Goal: Task Accomplishment & Management: Complete application form

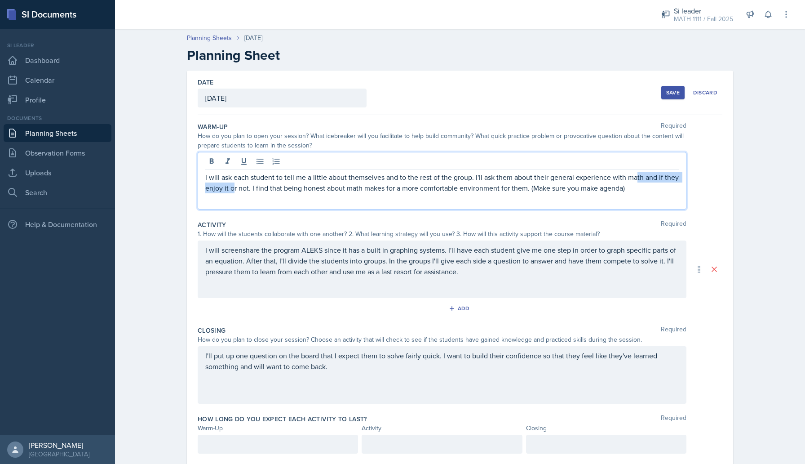
drag, startPoint x: 638, startPoint y: 174, endPoint x: 234, endPoint y: 186, distance: 404.0
click at [234, 186] on p "I will ask each student to tell me a little about themselves and to the rest of…" at bounding box center [441, 183] width 473 height 22
click at [260, 188] on p "I will ask each student to tell me a little about themselves and to the rest of…" at bounding box center [441, 183] width 473 height 22
click at [648, 185] on p "I will ask each student to tell me a little about themselves and to the rest of…" at bounding box center [441, 183] width 473 height 22
drag, startPoint x: 643, startPoint y: 185, endPoint x: 532, endPoint y: 187, distance: 111.0
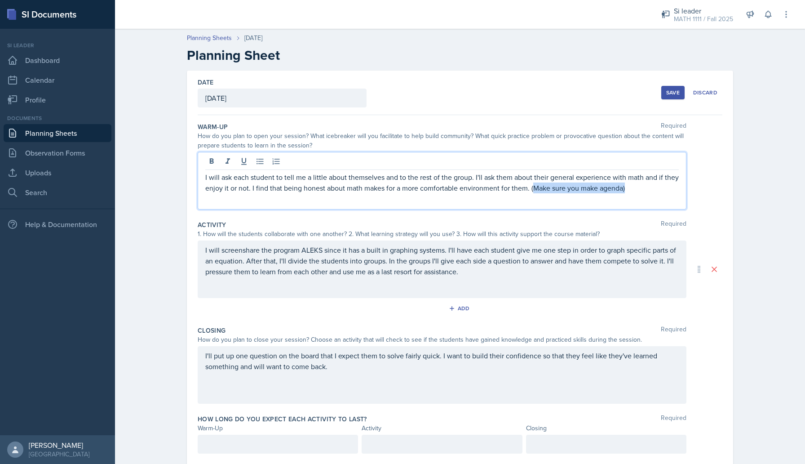
click at [532, 187] on p "I will ask each student to tell me a little about themselves and to the rest of…" at bounding box center [441, 183] width 473 height 22
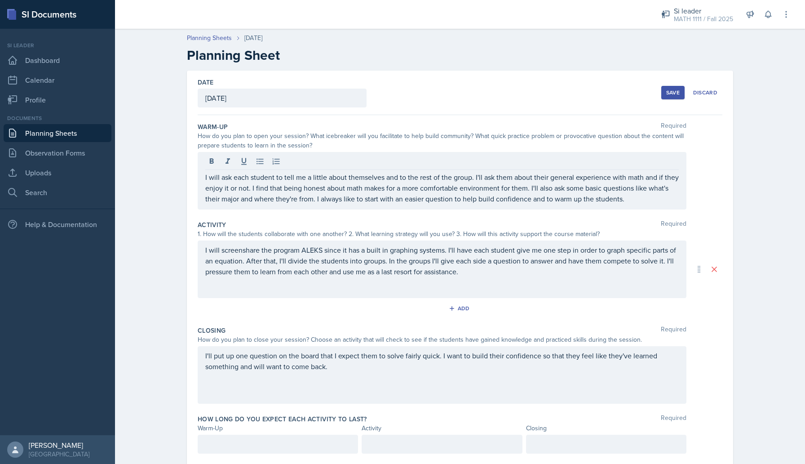
click at [459, 278] on div "I will screenshare the program ALEKS since it has a built in graphing systems. …" at bounding box center [442, 269] width 489 height 58
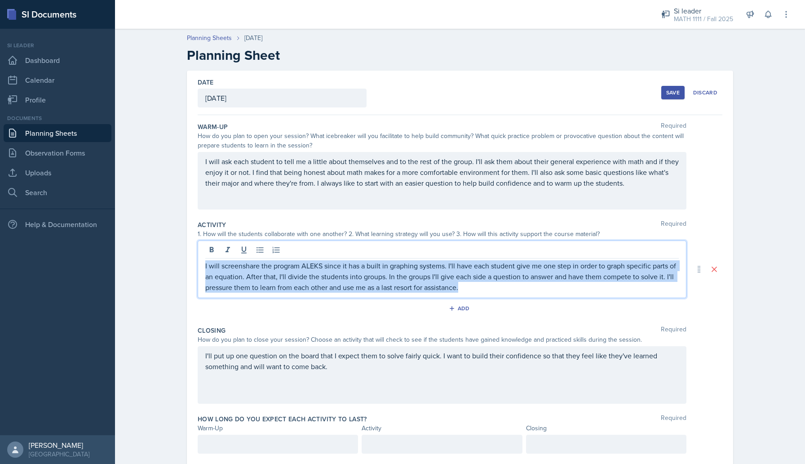
drag, startPoint x: 465, startPoint y: 292, endPoint x: 195, endPoint y: 260, distance: 272.8
click at [195, 260] on div "Date [DATE] [DATE] 27 28 29 30 31 1 2 3 4 5 6 7 8 9 10 11 12 13 14 15 16 17 18 …" at bounding box center [460, 269] width 546 height 397
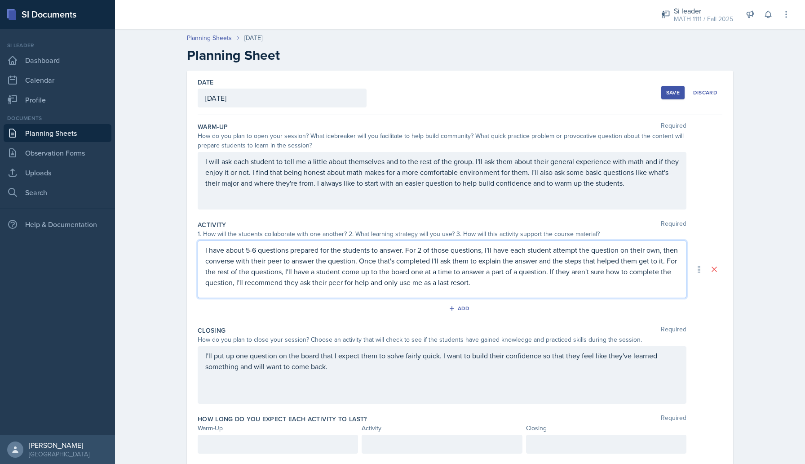
click at [310, 353] on div "I'll put up one question on the board that I expect them to solve fairly quick.…" at bounding box center [442, 375] width 489 height 58
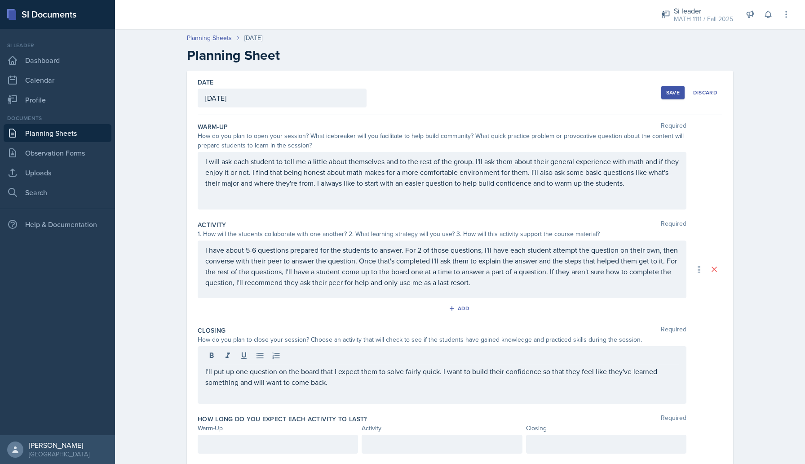
click at [310, 353] on div at bounding box center [441, 356] width 473 height 15
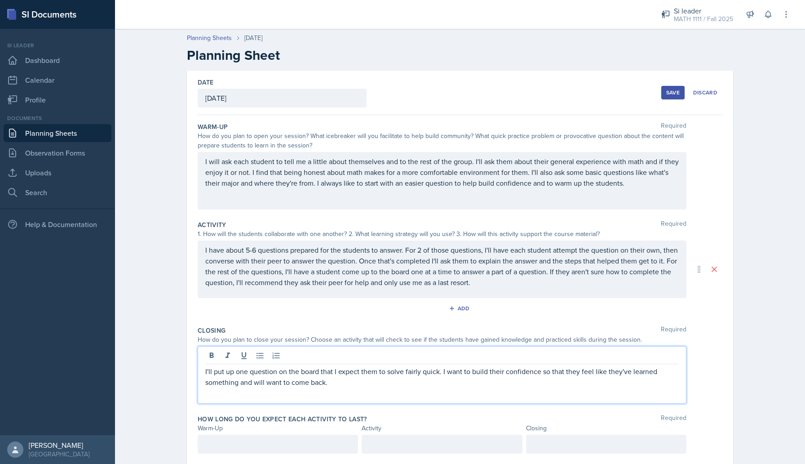
click at [288, 391] on div "I'll put up one question on the board that I expect them to solve fairly quick.…" at bounding box center [442, 375] width 489 height 58
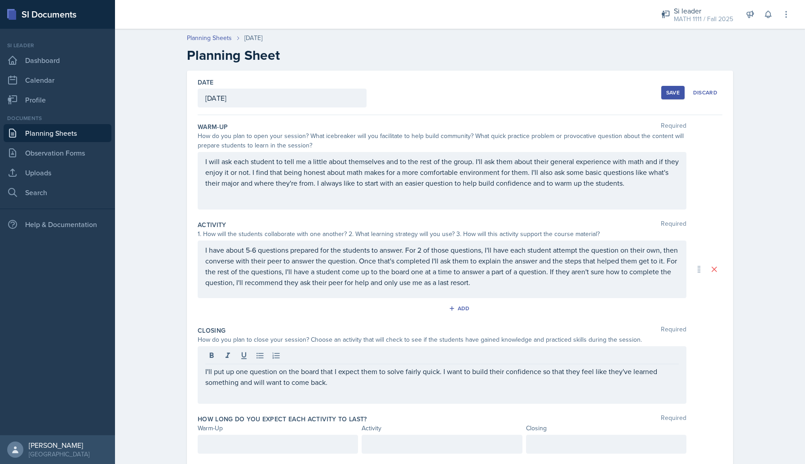
click at [288, 391] on div "I'll put up one question on the board that I expect them to solve fairly quick.…" at bounding box center [442, 375] width 489 height 58
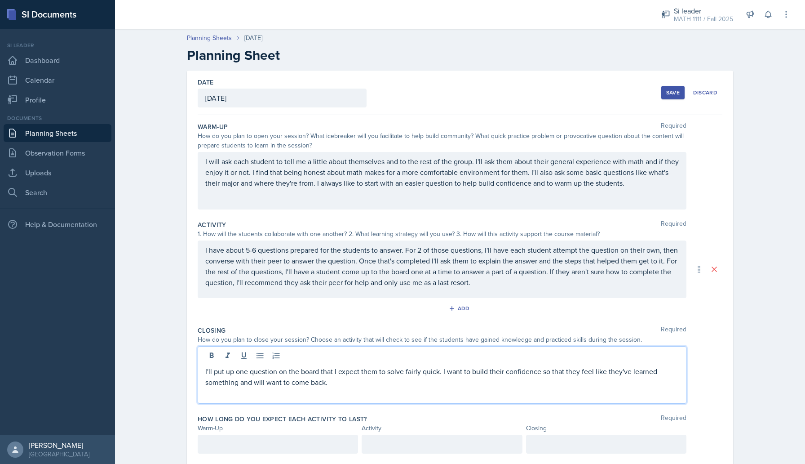
click at [280, 382] on p "I'll put up one question on the board that I expect them to solve fairly quick.…" at bounding box center [441, 377] width 473 height 22
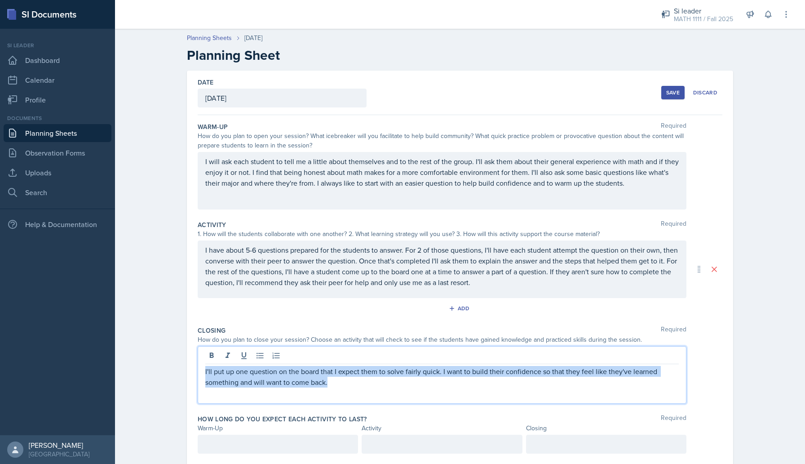
click at [280, 382] on p "I'll put up one question on the board that I expect them to solve fairly quick.…" at bounding box center [441, 377] width 473 height 22
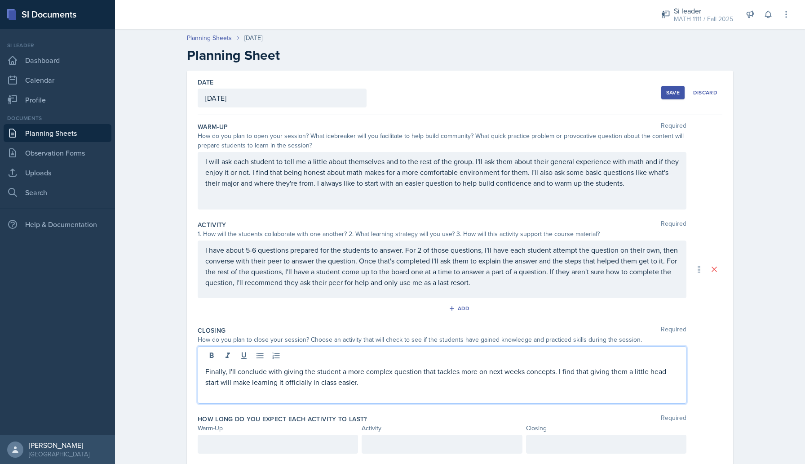
click at [370, 384] on p "Finally, I'll conclude with giving the student a more complex question that tac…" at bounding box center [441, 377] width 473 height 22
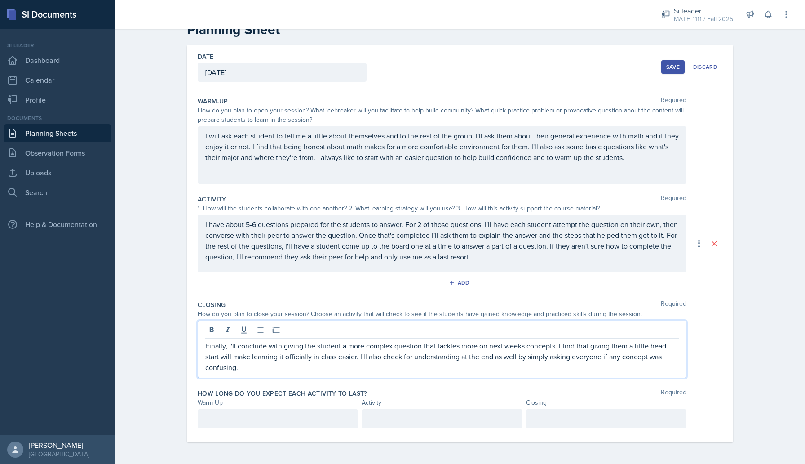
scroll to position [41, 0]
click at [300, 418] on p at bounding box center [277, 418] width 145 height 11
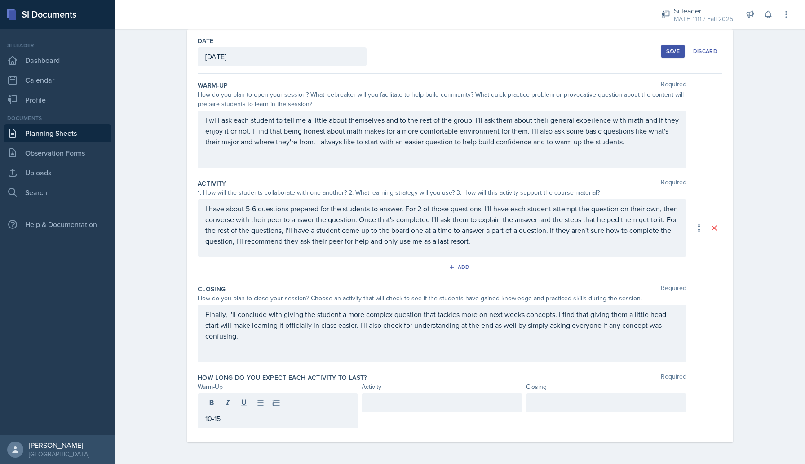
click at [439, 393] on div at bounding box center [442, 402] width 160 height 19
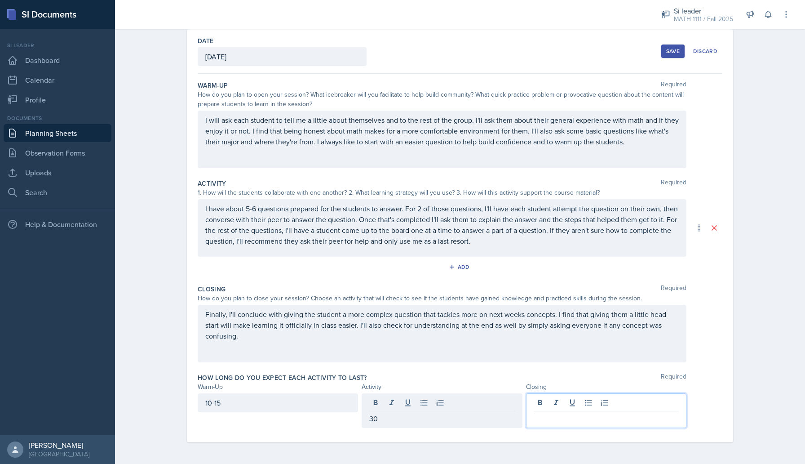
click at [549, 398] on div at bounding box center [606, 410] width 160 height 35
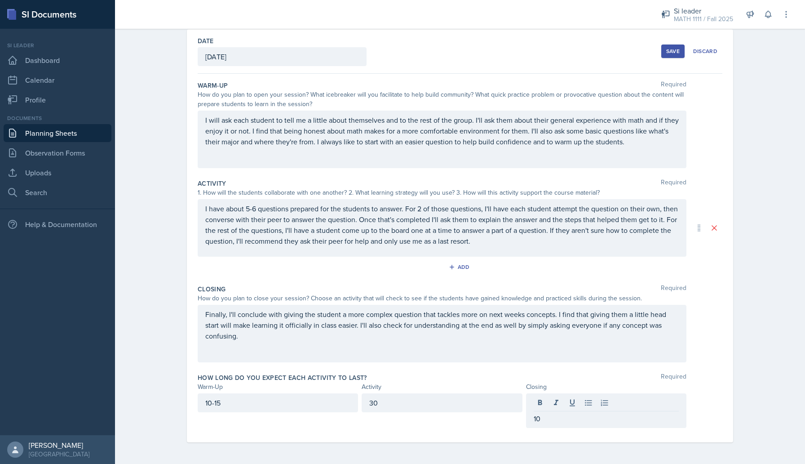
click at [549, 373] on div "How long do you expect each activity to last? Required" at bounding box center [460, 377] width 525 height 9
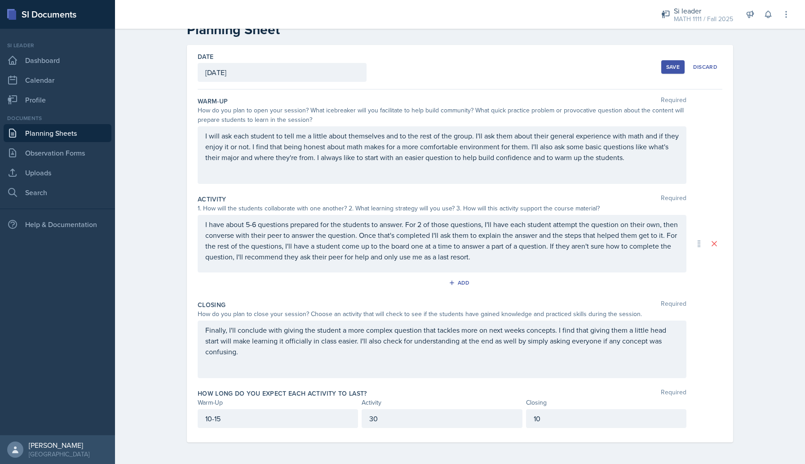
click at [670, 68] on div "Save" at bounding box center [672, 66] width 13 height 7
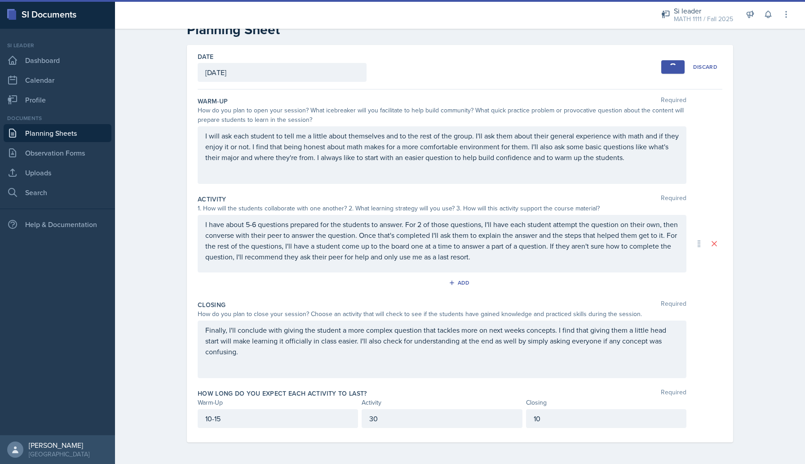
scroll to position [0, 0]
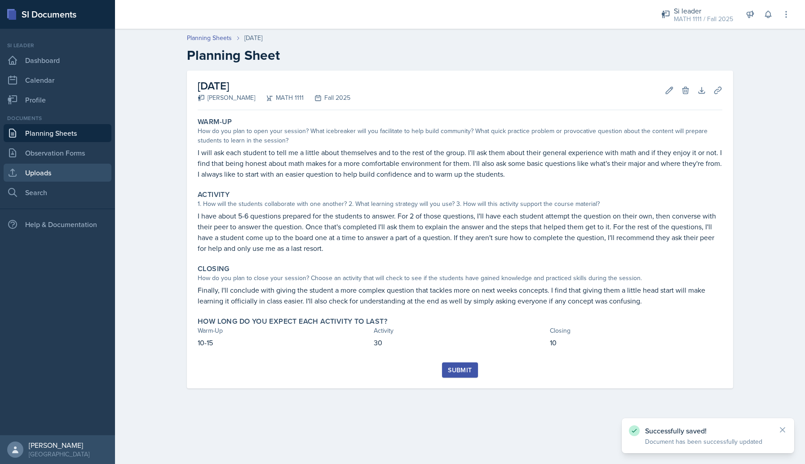
click at [83, 169] on link "Uploads" at bounding box center [58, 173] width 108 height 18
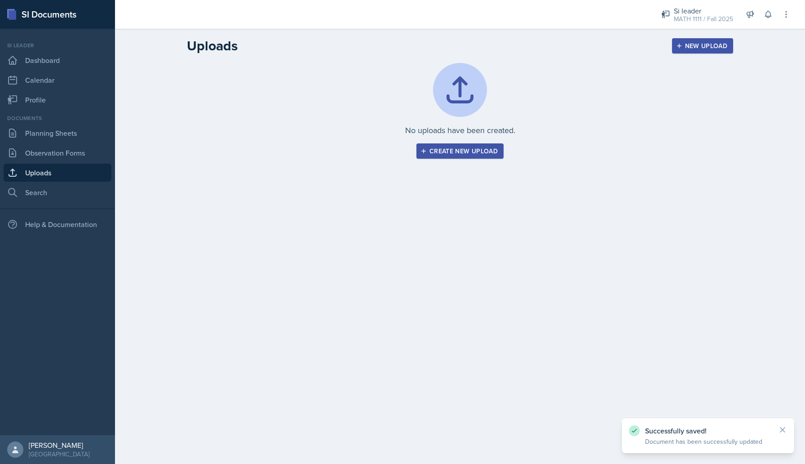
click at [481, 157] on button "Create new upload" at bounding box center [459, 150] width 87 height 15
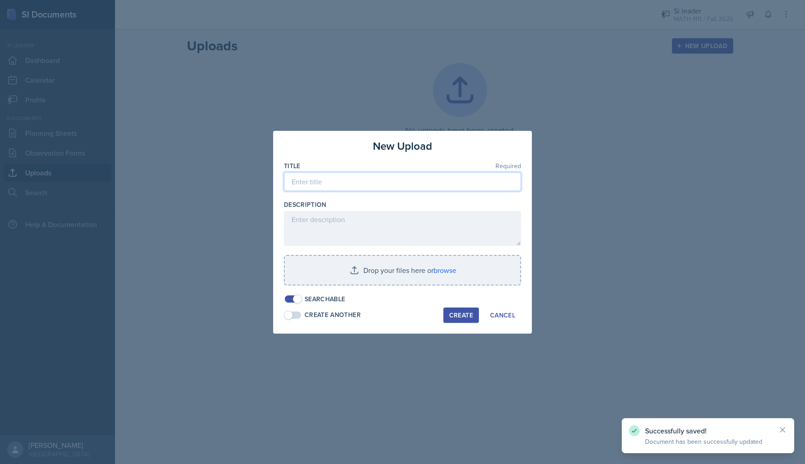
click at [360, 181] on input at bounding box center [402, 181] width 237 height 19
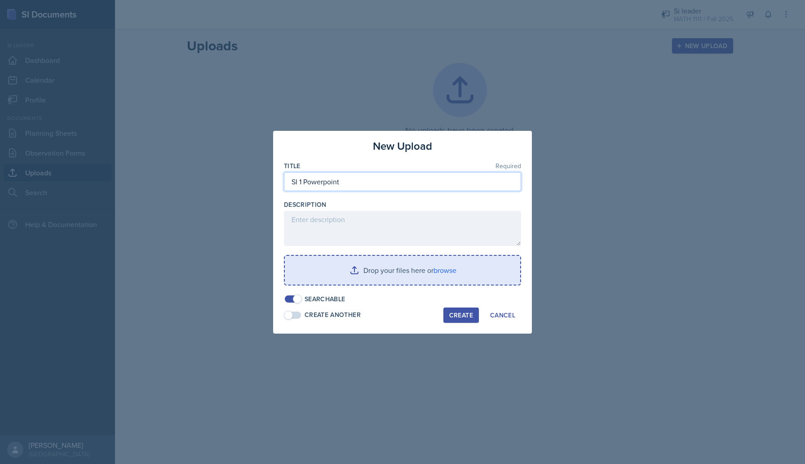
type input "SI 1 Powerpoint"
click at [392, 281] on input "file" at bounding box center [402, 270] width 235 height 29
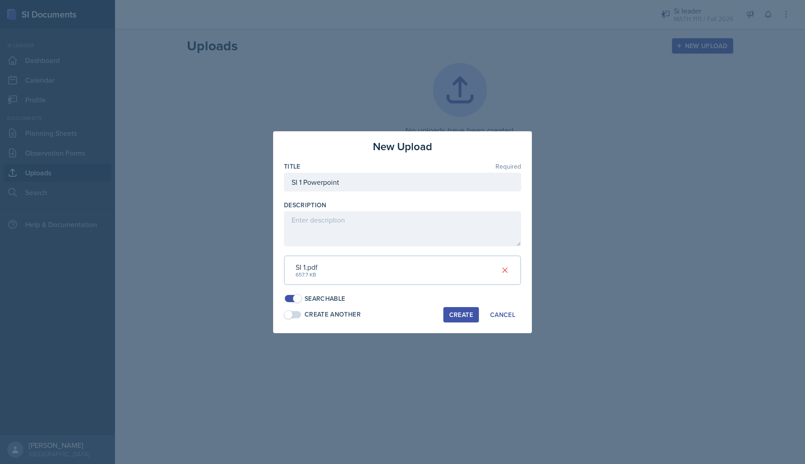
click at [466, 319] on button "Create" at bounding box center [460, 314] width 35 height 15
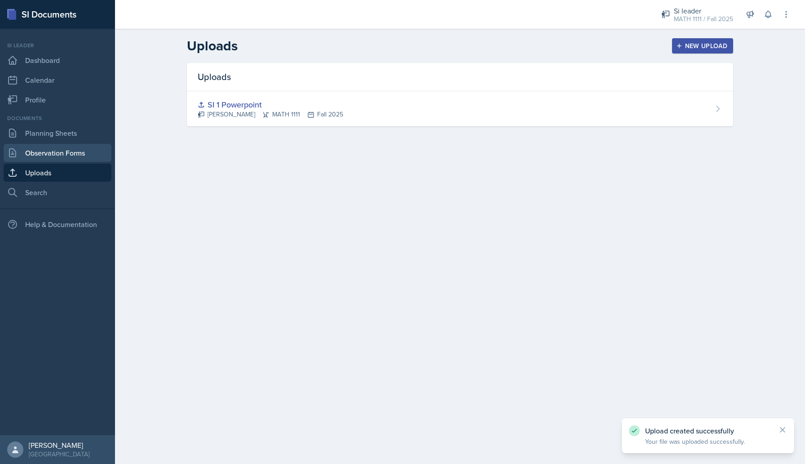
click at [73, 152] on link "Observation Forms" at bounding box center [58, 153] width 108 height 18
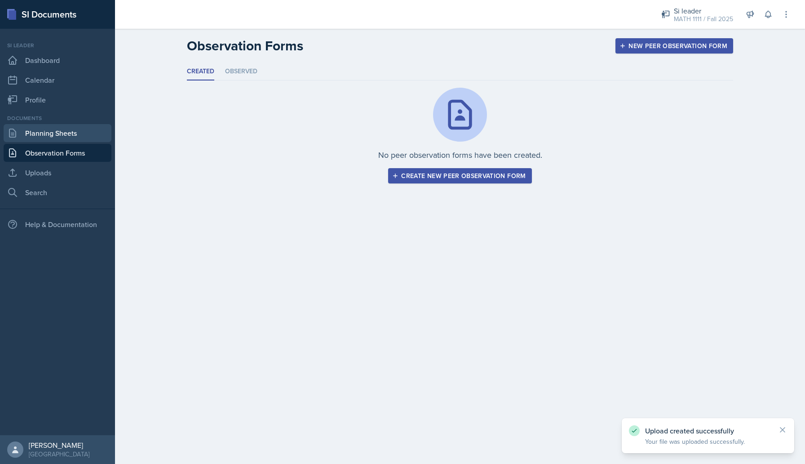
click at [70, 133] on link "Planning Sheets" at bounding box center [58, 133] width 108 height 18
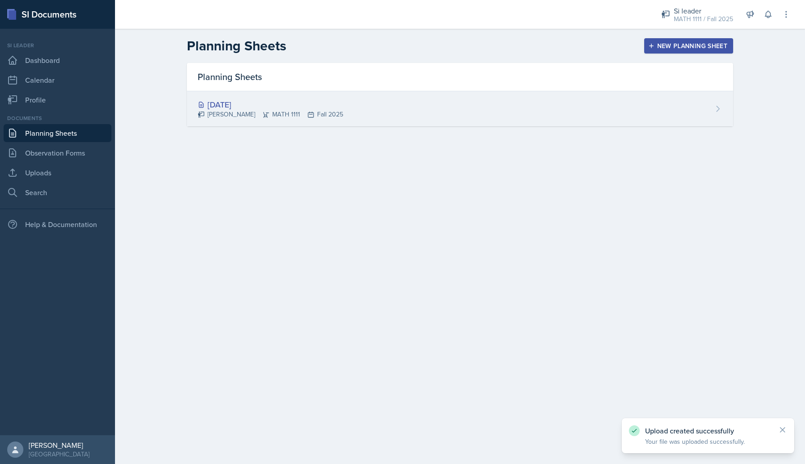
click at [463, 119] on div "[DATE] [PERSON_NAME] MATH 1111 Fall 2025" at bounding box center [460, 108] width 546 height 35
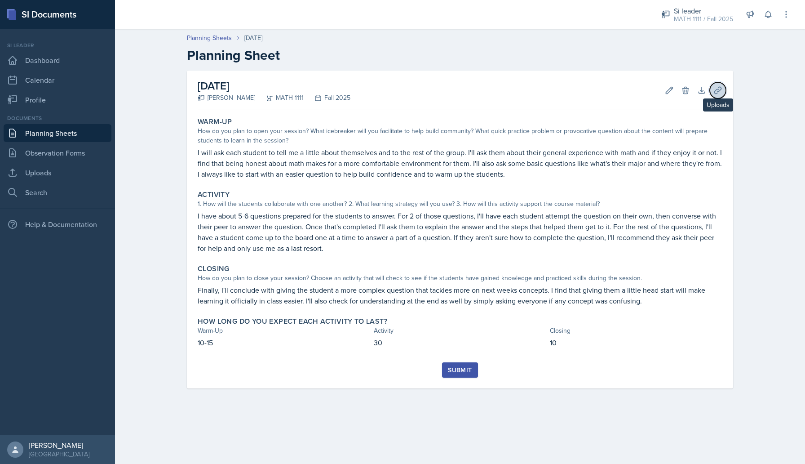
click at [720, 88] on icon at bounding box center [717, 90] width 9 height 9
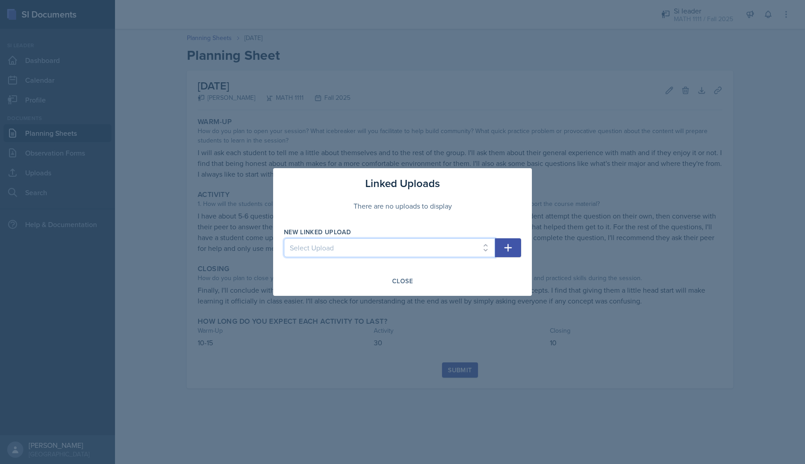
click at [428, 247] on select "Select Upload SI 1 Powerpoint" at bounding box center [389, 247] width 211 height 19
select select "e2471857-b88f-4956-9acf-5cfc3a4d0216"
click at [284, 238] on select "Select Upload SI 1 Powerpoint" at bounding box center [389, 247] width 211 height 19
click at [512, 243] on icon "button" at bounding box center [508, 247] width 11 height 11
select select
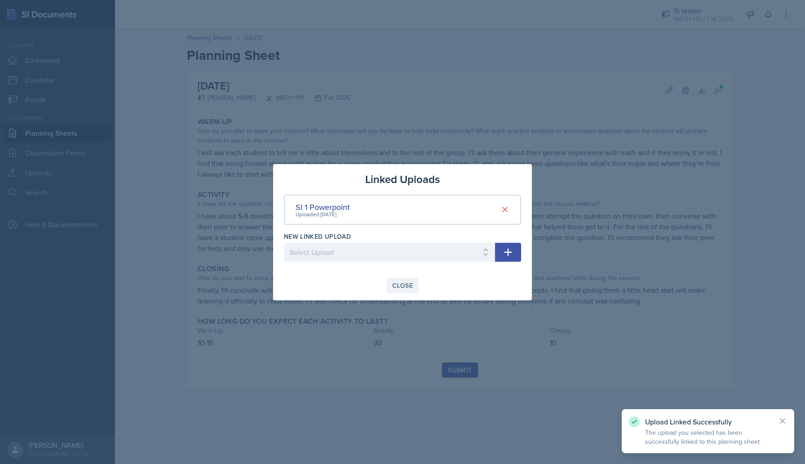
click at [407, 284] on div "Close" at bounding box center [402, 285] width 21 height 7
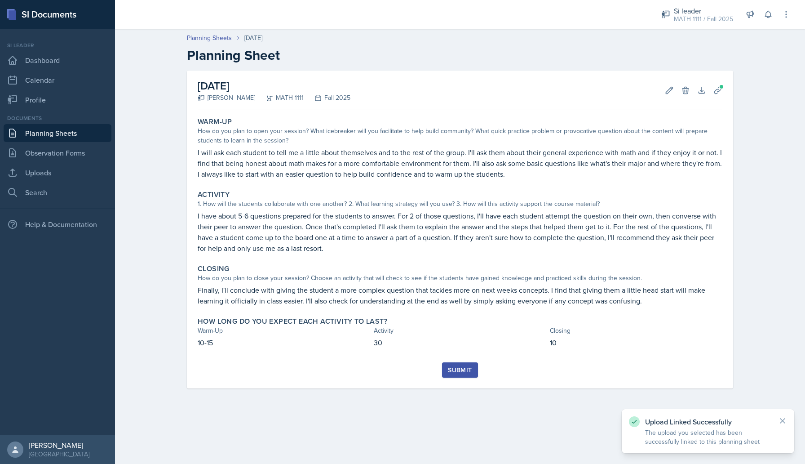
click at [467, 368] on div "Submit" at bounding box center [460, 369] width 24 height 7
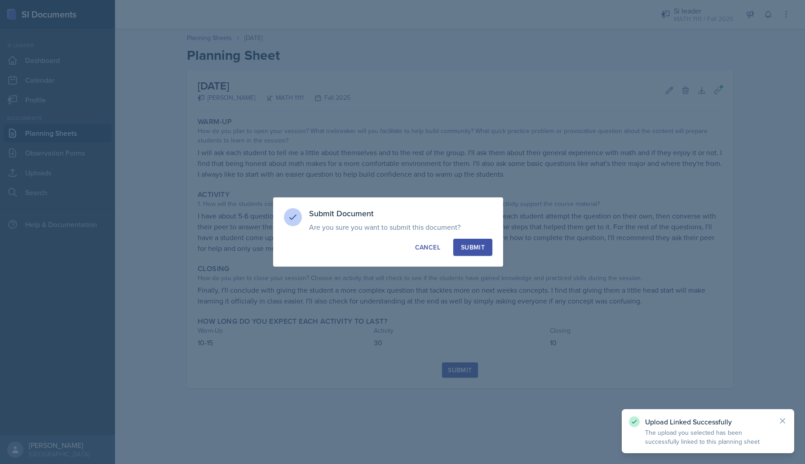
click at [478, 245] on div "Submit" at bounding box center [473, 247] width 24 height 9
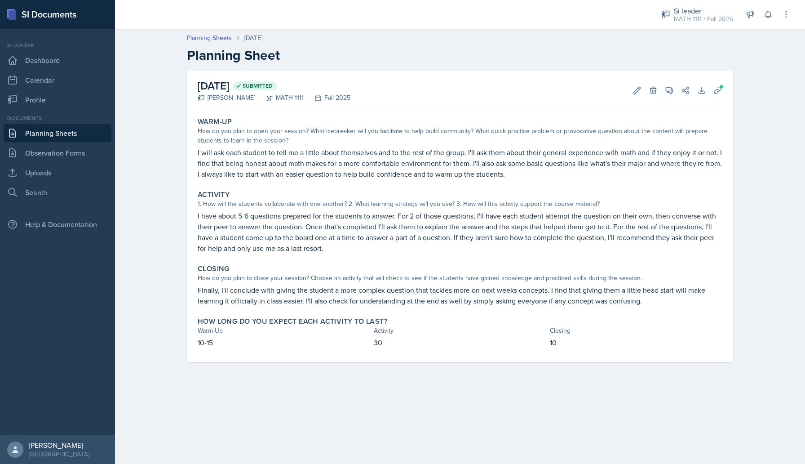
click at [72, 132] on link "Planning Sheets" at bounding box center [58, 133] width 108 height 18
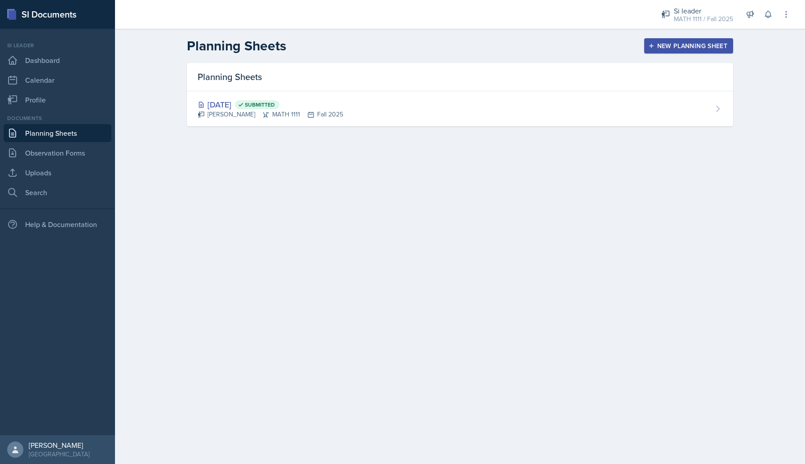
click at [684, 47] on div "New Planning Sheet" at bounding box center [688, 45] width 77 height 7
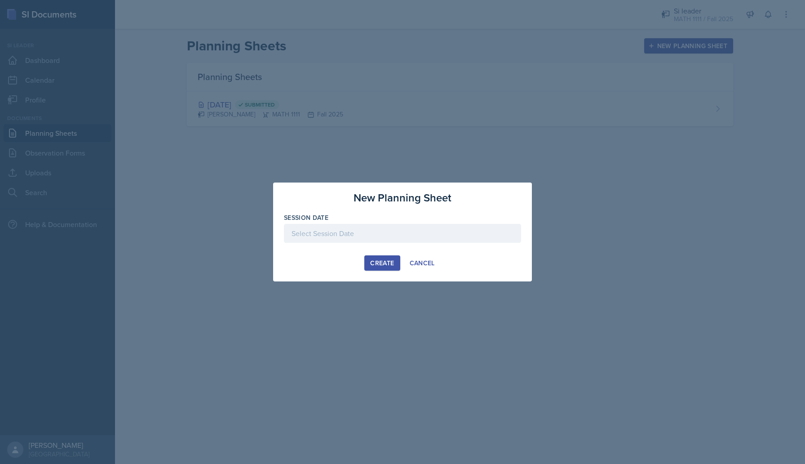
click at [356, 234] on div at bounding box center [402, 233] width 237 height 19
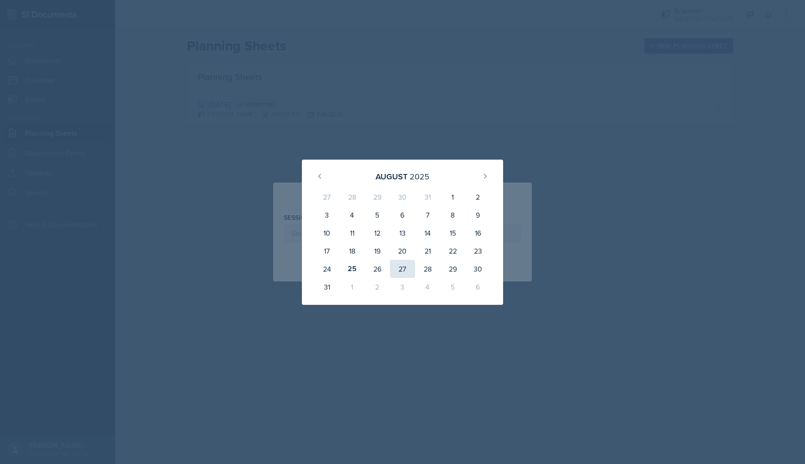
click at [401, 261] on div "27" at bounding box center [402, 269] width 25 height 18
type input "[DATE]"
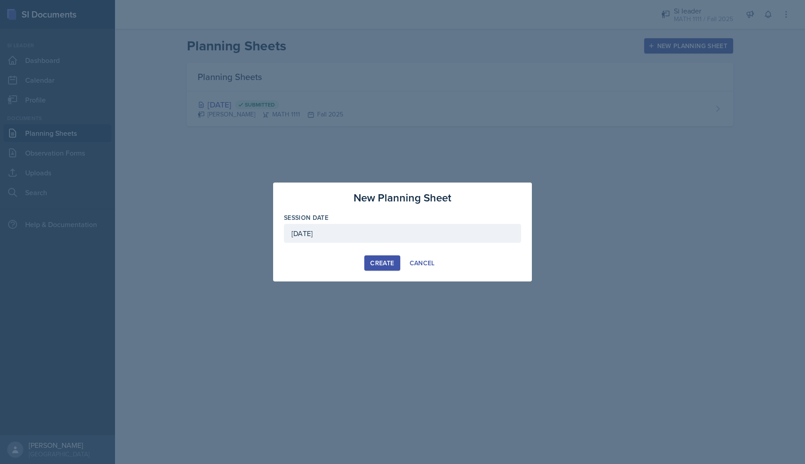
click at [379, 263] on div "Create" at bounding box center [382, 262] width 24 height 7
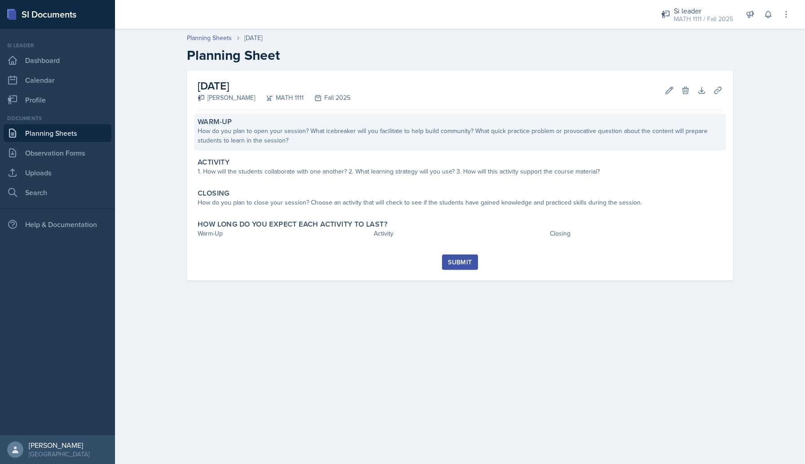
click at [349, 130] on div "How do you plan to open your session? What icebreaker will you facilitate to he…" at bounding box center [460, 135] width 525 height 19
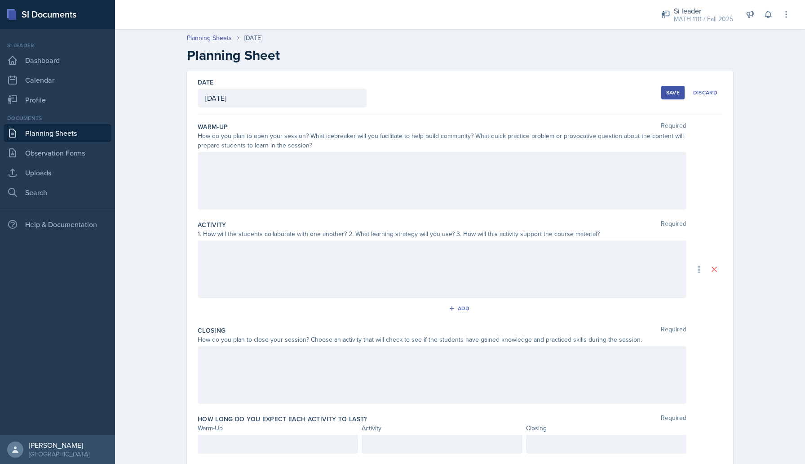
click at [305, 171] on div at bounding box center [442, 181] width 489 height 58
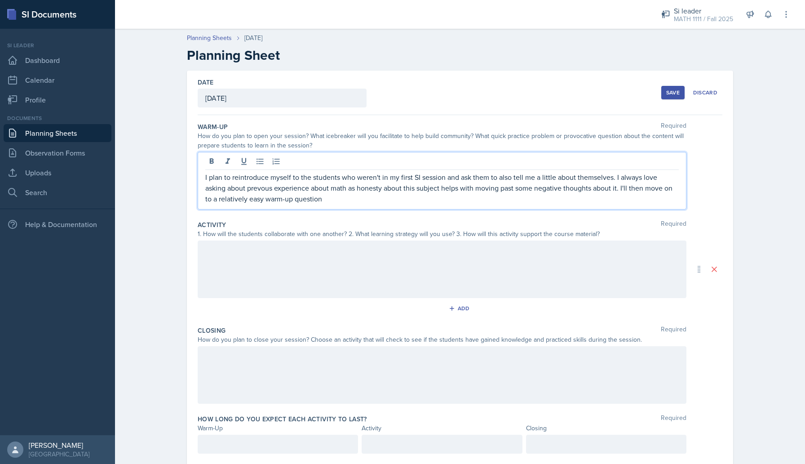
click at [262, 189] on p "I plan to reintroduce myself to the students who weren't in my first SI session…" at bounding box center [441, 188] width 473 height 32
click at [347, 200] on p "I plan to reintroduce myself to the students who weren't in my first SI session…" at bounding box center [441, 188] width 473 height 32
click at [283, 253] on div at bounding box center [442, 269] width 489 height 58
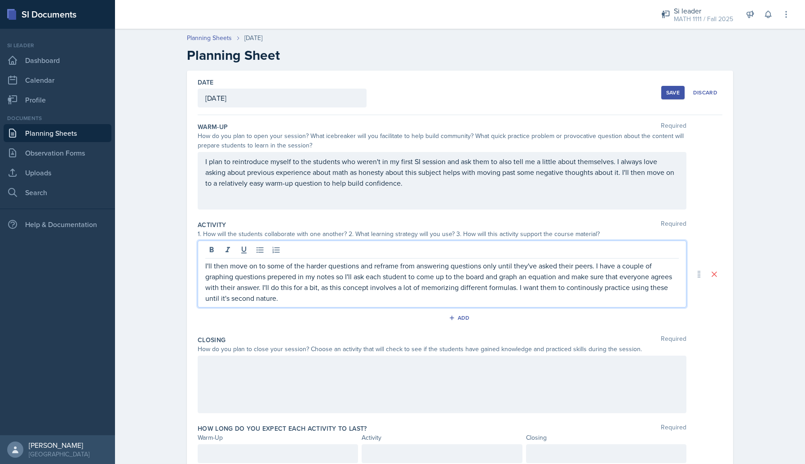
click at [451, 378] on div at bounding box center [442, 384] width 489 height 58
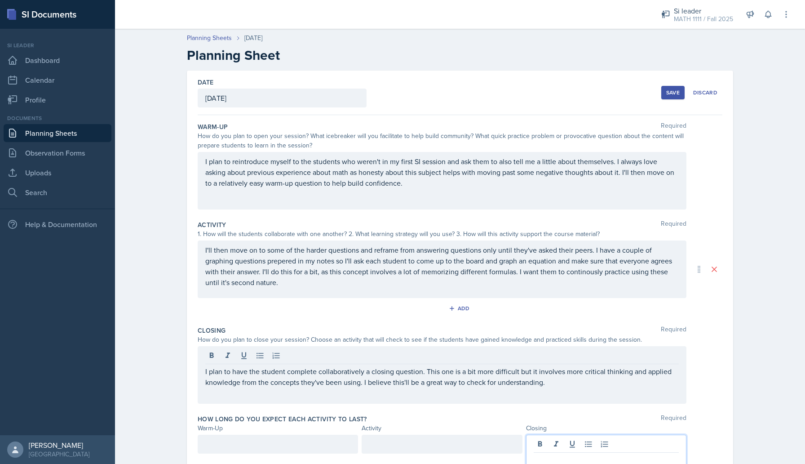
click at [559, 444] on div at bounding box center [606, 451] width 160 height 35
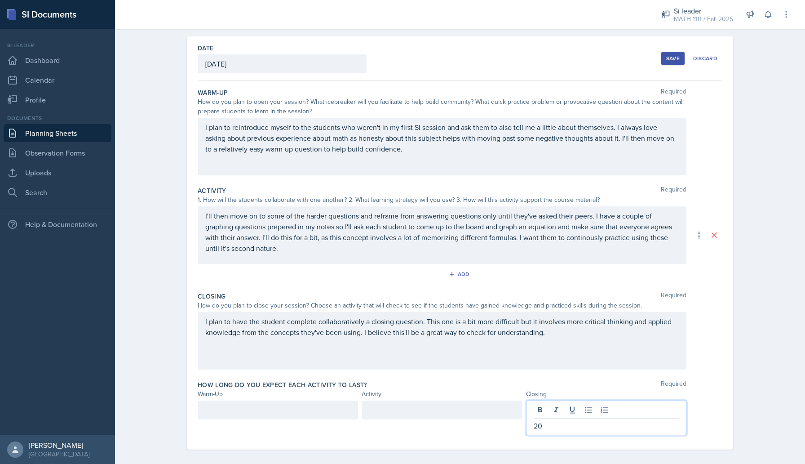
scroll to position [41, 0]
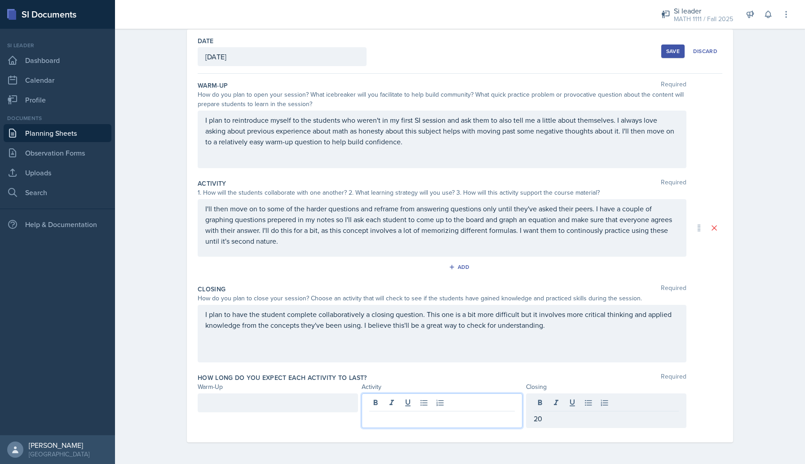
click at [457, 405] on div at bounding box center [442, 410] width 160 height 35
click at [264, 401] on div at bounding box center [278, 402] width 160 height 19
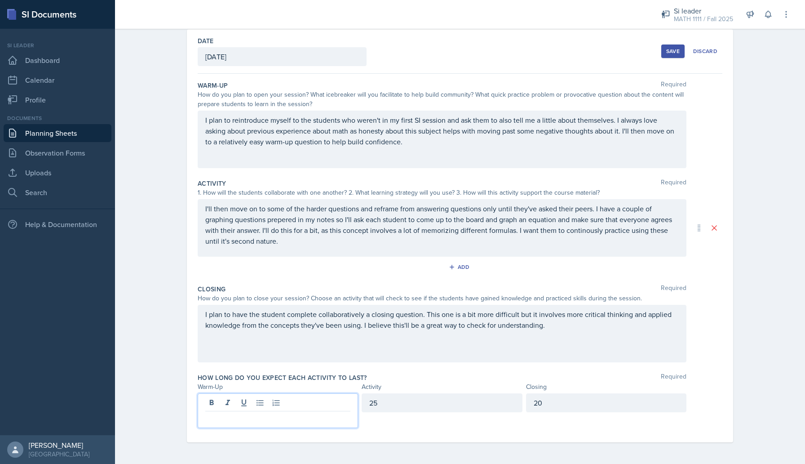
click at [384, 400] on div "25" at bounding box center [442, 402] width 160 height 19
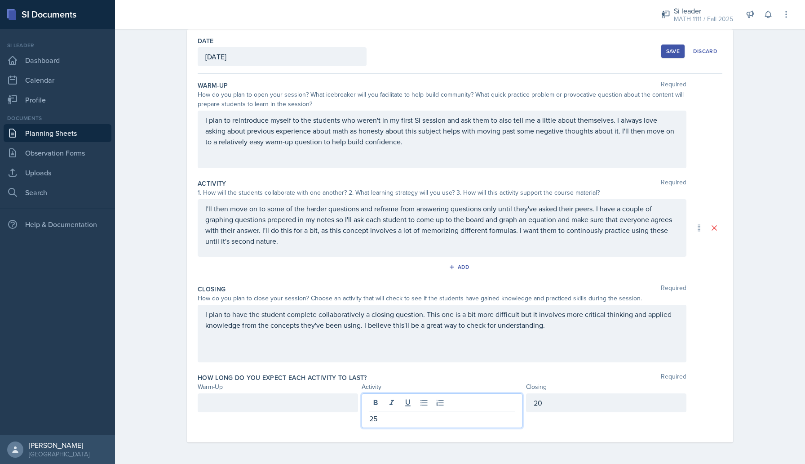
click at [332, 403] on div at bounding box center [278, 402] width 160 height 19
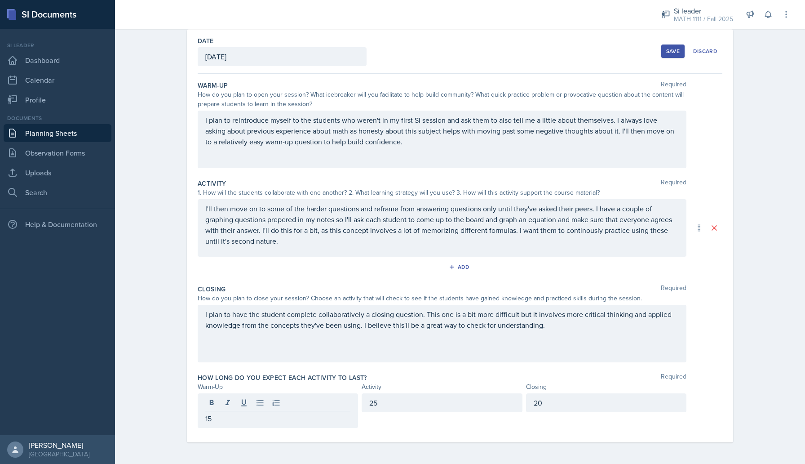
click at [166, 381] on div "Planning Sheets [DATE] Planning Sheet Date [DATE] [DATE] 27 28 29 30 31 1 2 3 4…" at bounding box center [460, 223] width 690 height 481
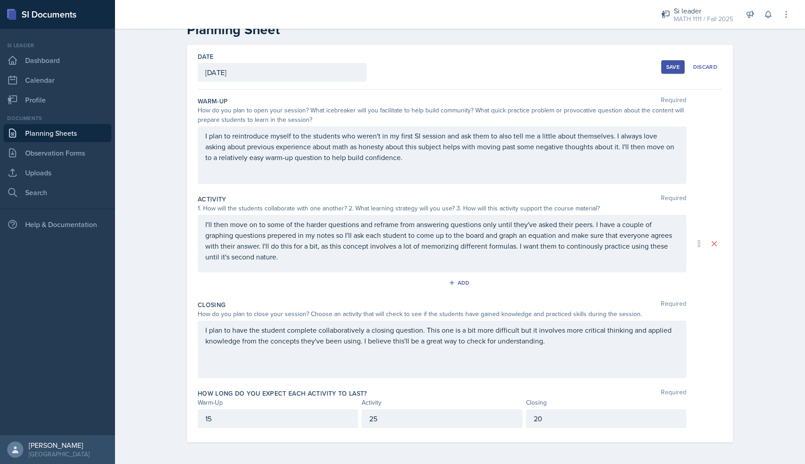
click at [673, 64] on div "Save" at bounding box center [672, 66] width 13 height 7
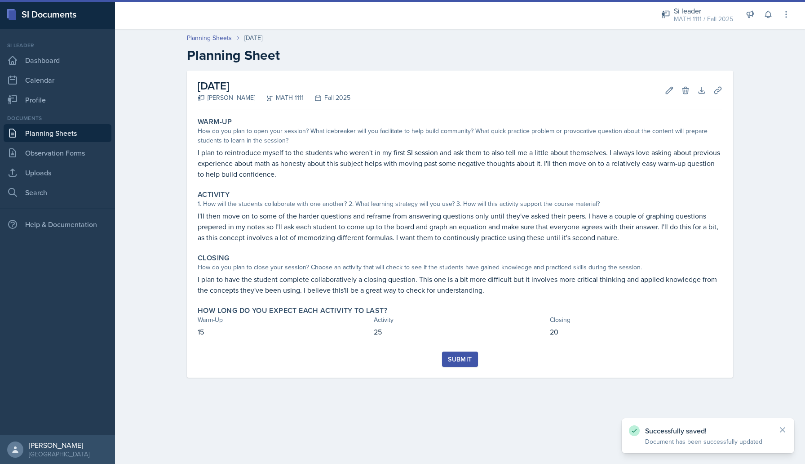
scroll to position [0, 0]
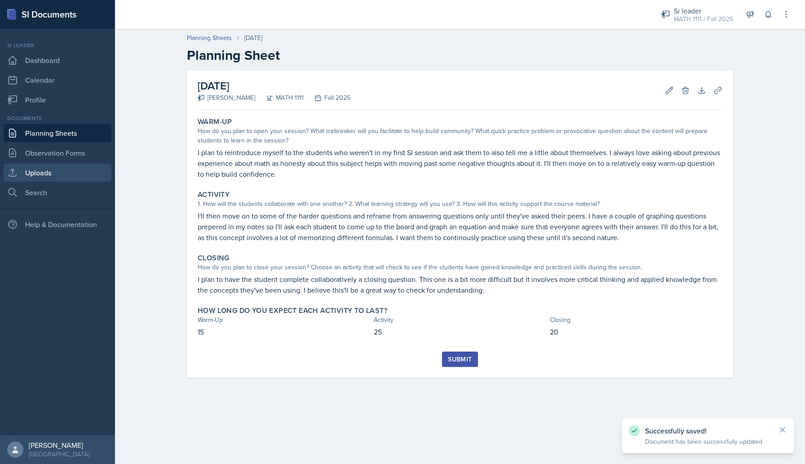
click at [68, 173] on link "Uploads" at bounding box center [58, 173] width 108 height 18
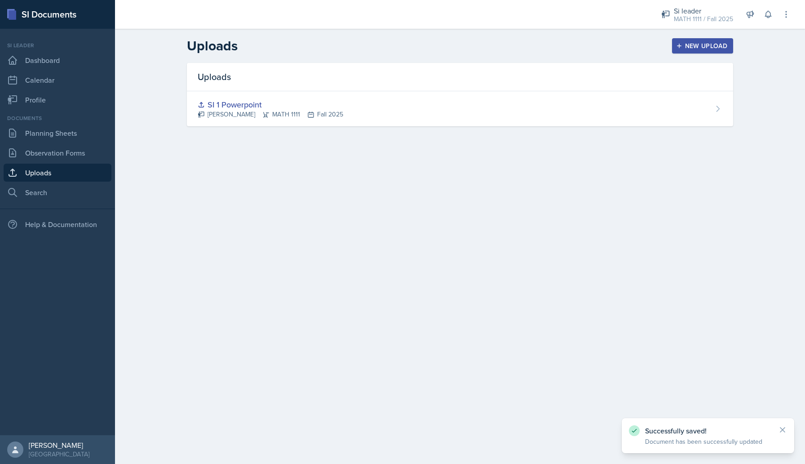
click at [772, 109] on div "Uploads New Upload Uploads SI 1 Powerpoint [PERSON_NAME] MATH 1111 Fall 2025" at bounding box center [460, 88] width 690 height 119
click at [704, 52] on button "New Upload" at bounding box center [703, 45] width 62 height 15
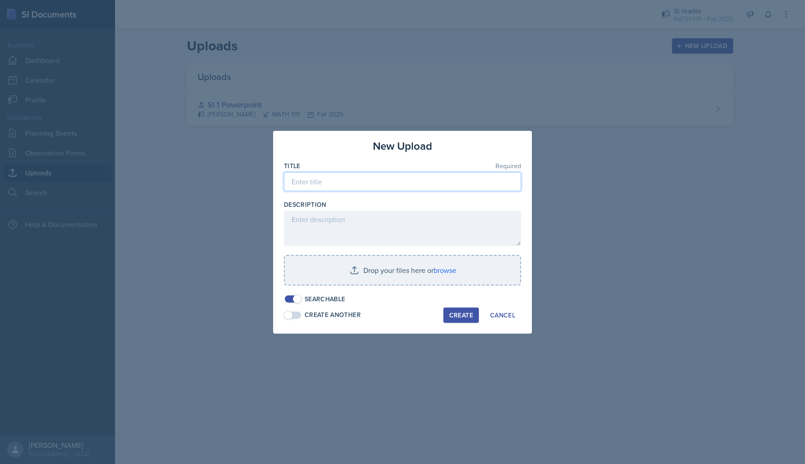
click at [428, 177] on input at bounding box center [402, 181] width 237 height 19
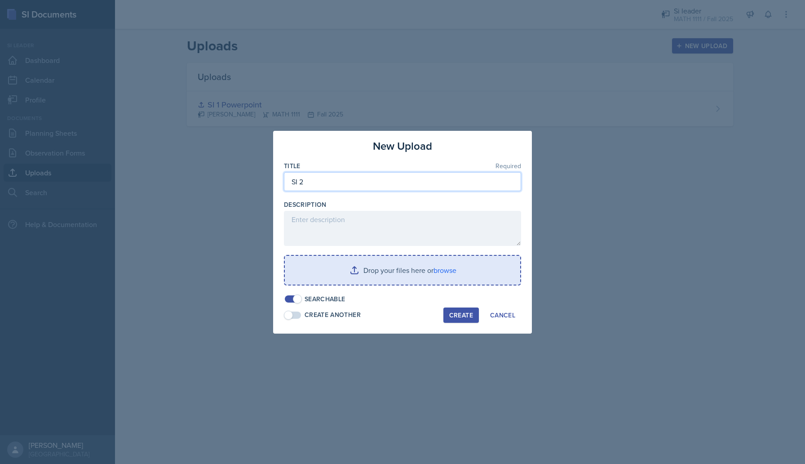
type input "SI 2"
click at [405, 267] on input "file" at bounding box center [402, 270] width 235 height 29
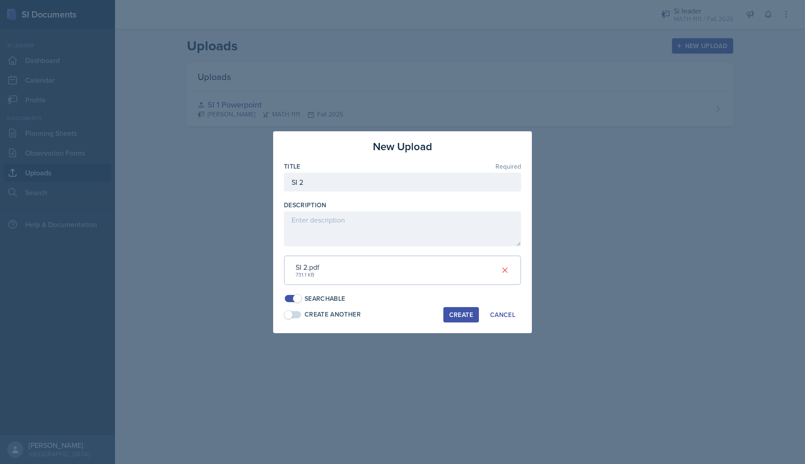
click at [466, 318] on div "Create" at bounding box center [461, 314] width 24 height 7
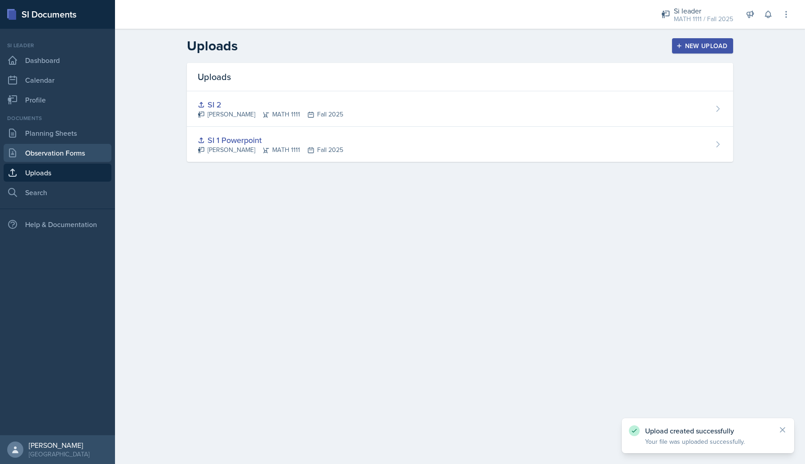
click at [63, 146] on link "Observation Forms" at bounding box center [58, 153] width 108 height 18
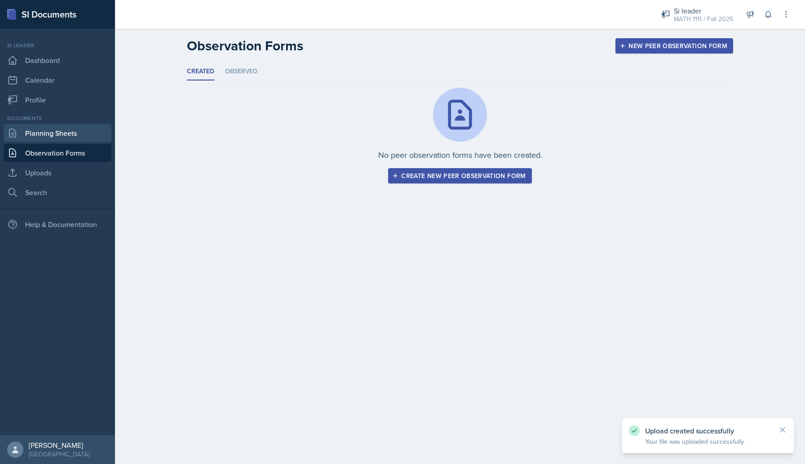
click at [62, 133] on link "Planning Sheets" at bounding box center [58, 133] width 108 height 18
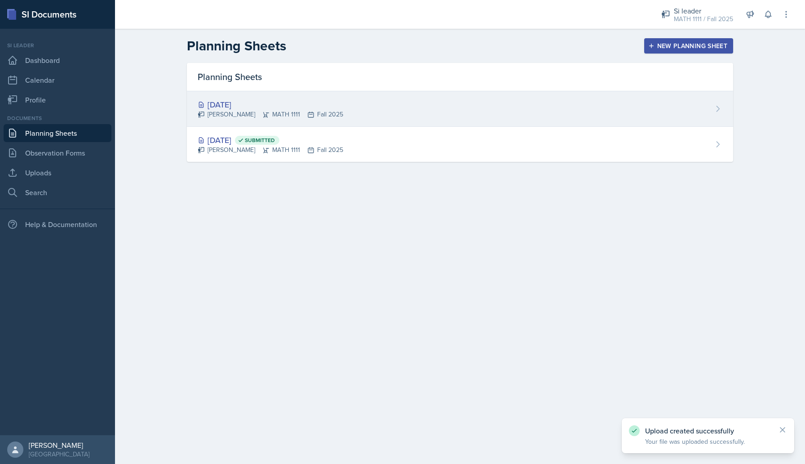
click at [304, 111] on div "[PERSON_NAME] MATH 1111 Fall 2025" at bounding box center [271, 114] width 146 height 9
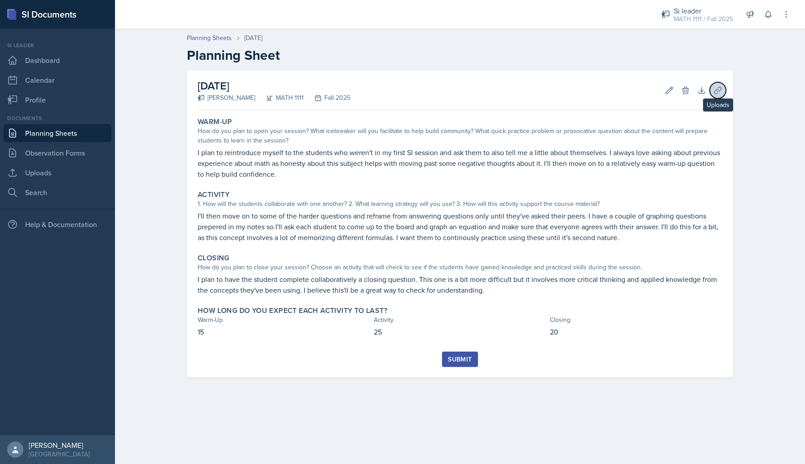
click at [721, 90] on icon at bounding box center [717, 90] width 9 height 9
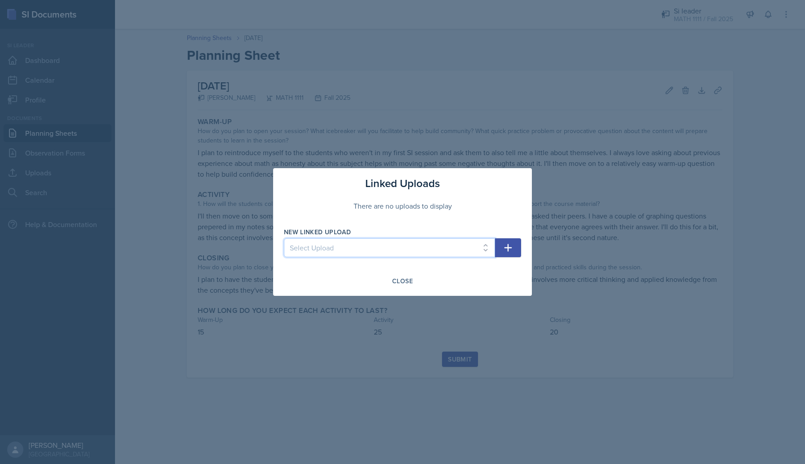
click at [470, 243] on select "Select Upload SI 1 Powerpoint SI 2" at bounding box center [389, 247] width 211 height 19
select select "28b2720e-c0ba-469e-92a4-9f027af25e3c"
click at [284, 238] on select "Select Upload SI 1 Powerpoint SI 2" at bounding box center [389, 247] width 211 height 19
click at [511, 242] on icon "button" at bounding box center [508, 247] width 11 height 11
select select
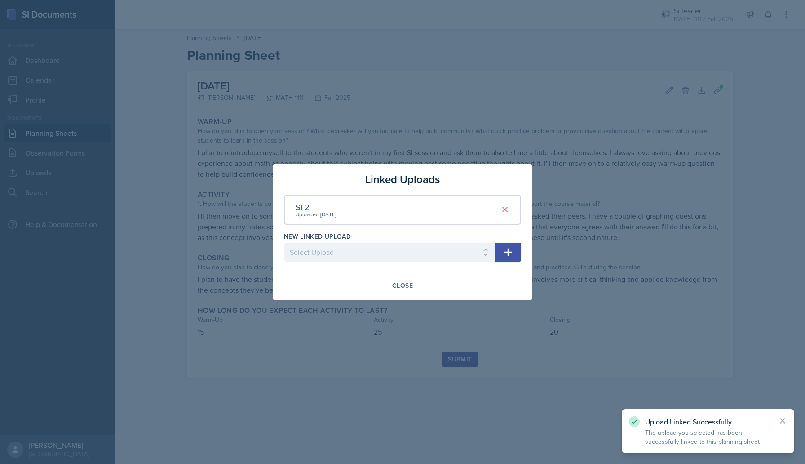
click at [419, 279] on div "Close" at bounding box center [402, 285] width 237 height 15
click at [412, 283] on div "Close" at bounding box center [402, 285] width 21 height 7
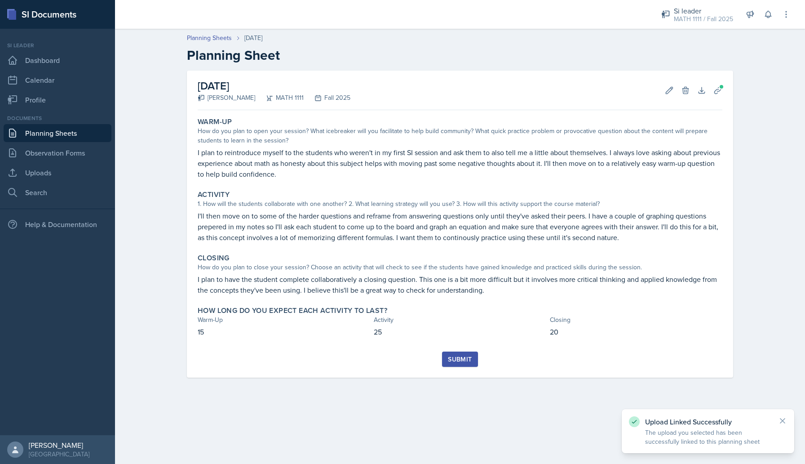
click at [458, 357] on div "Submit" at bounding box center [460, 358] width 24 height 7
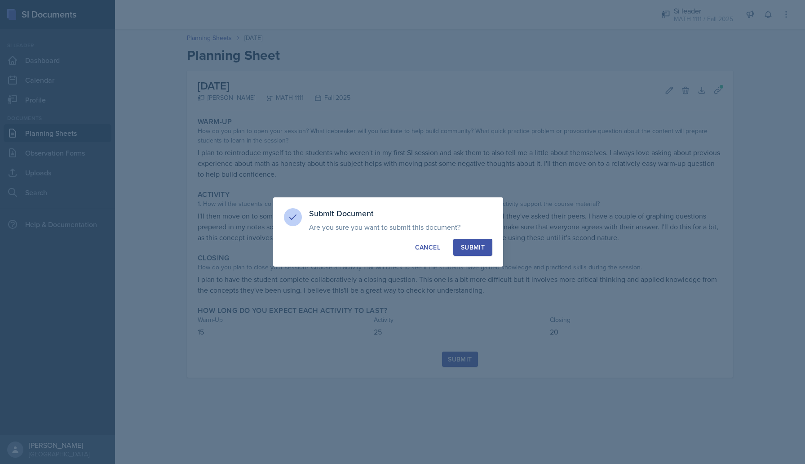
click at [485, 246] on button "Submit" at bounding box center [472, 247] width 39 height 17
